Goal: Information Seeking & Learning: Learn about a topic

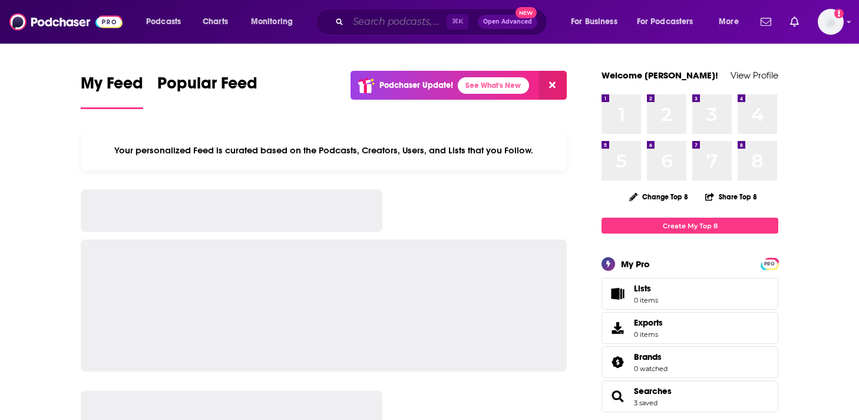
click at [364, 27] on input "Search podcasts, credits, & more..." at bounding box center [397, 21] width 98 height 19
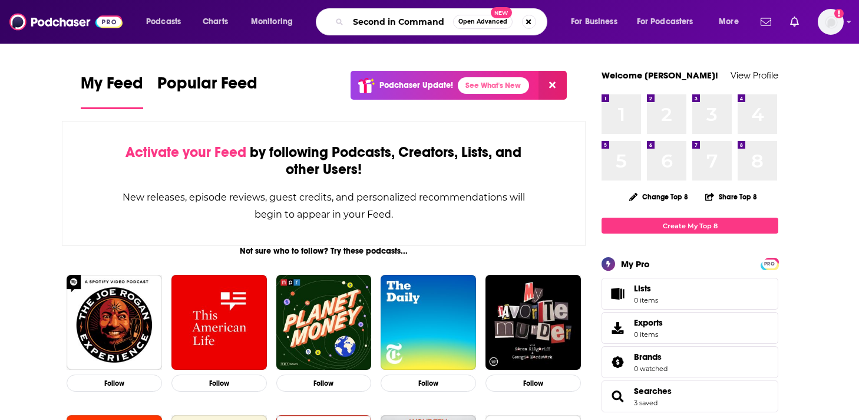
type input "Second in Command"
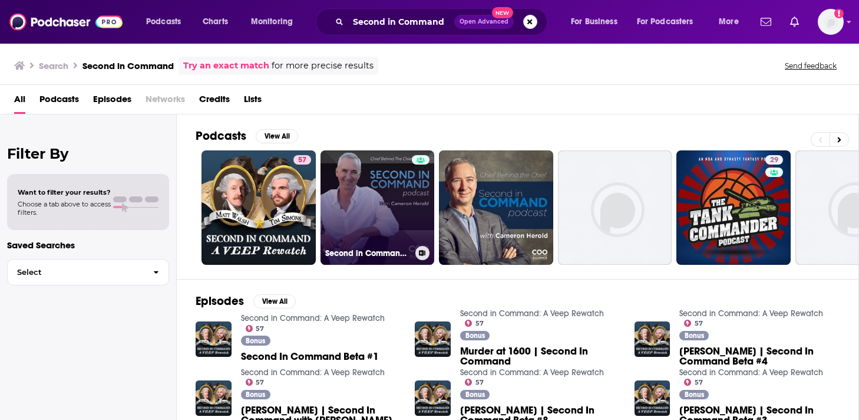
click at [358, 206] on link "Second in Command: The Chief Behind the Chief" at bounding box center [378, 207] width 114 height 114
click at [391, 199] on link "Second in Command: The Chief Behind the Chief" at bounding box center [378, 207] width 114 height 114
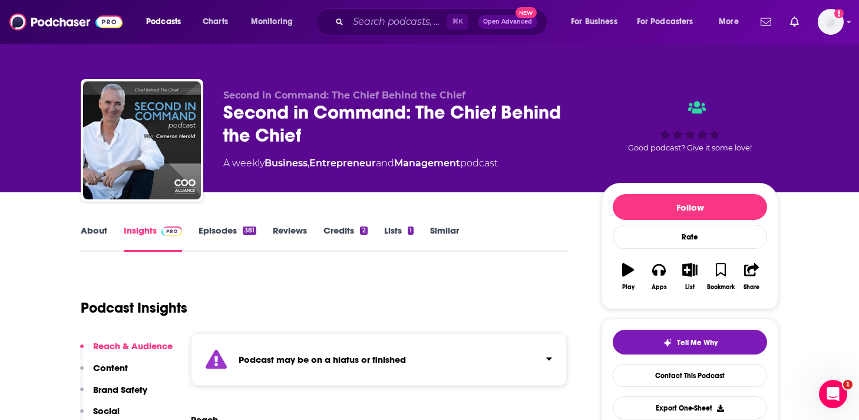
click at [230, 231] on link "Episodes 381" at bounding box center [228, 238] width 58 height 27
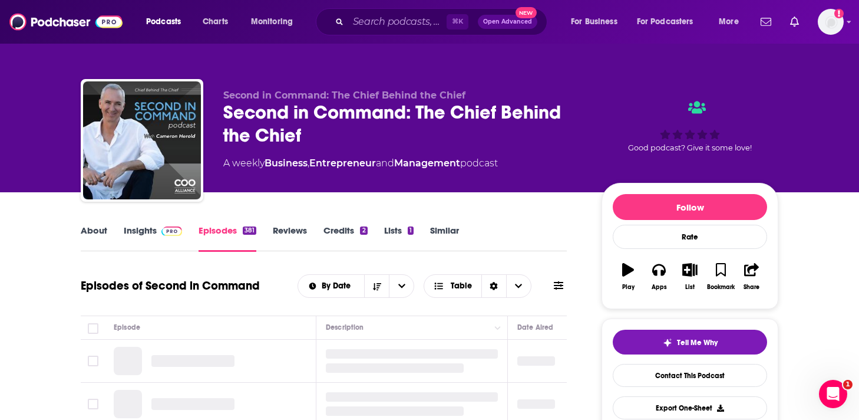
click at [155, 228] on link "Insights" at bounding box center [153, 238] width 58 height 27
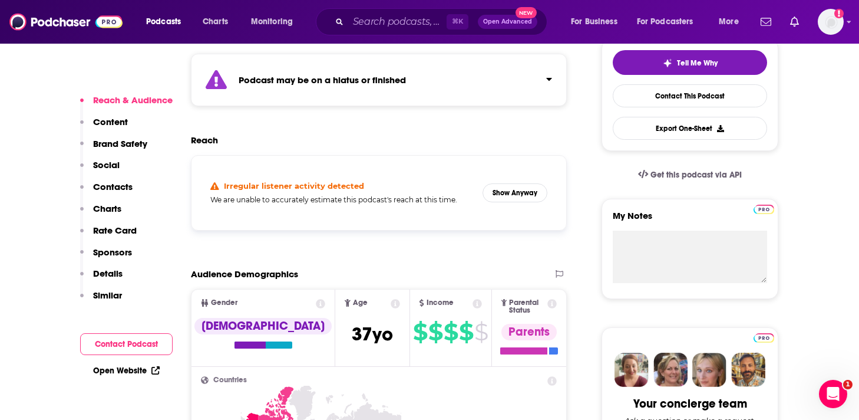
scroll to position [291, 0]
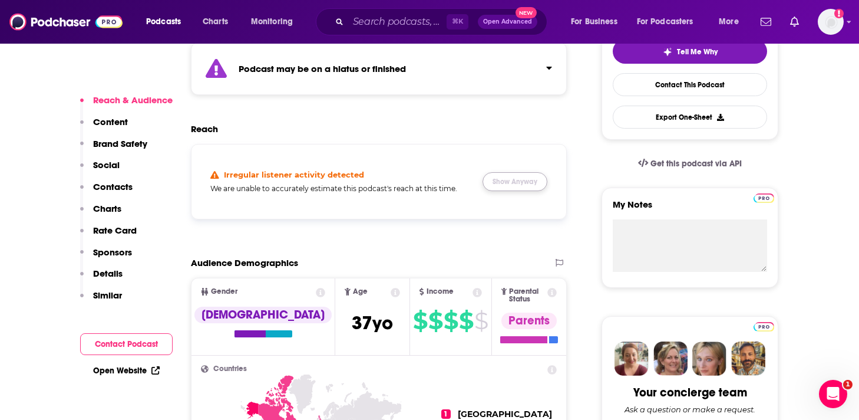
click at [520, 176] on button "Show Anyway" at bounding box center [515, 181] width 65 height 19
